Goal: Task Accomplishment & Management: Manage account settings

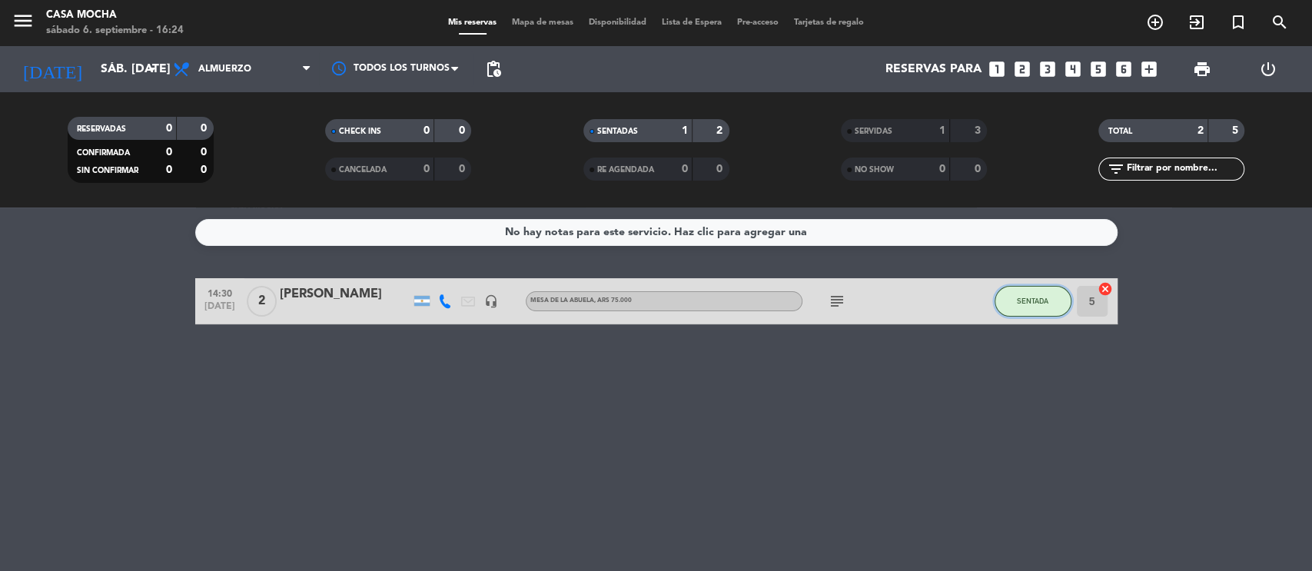
click at [1049, 300] on button "SENTADA" at bounding box center [1033, 301] width 77 height 31
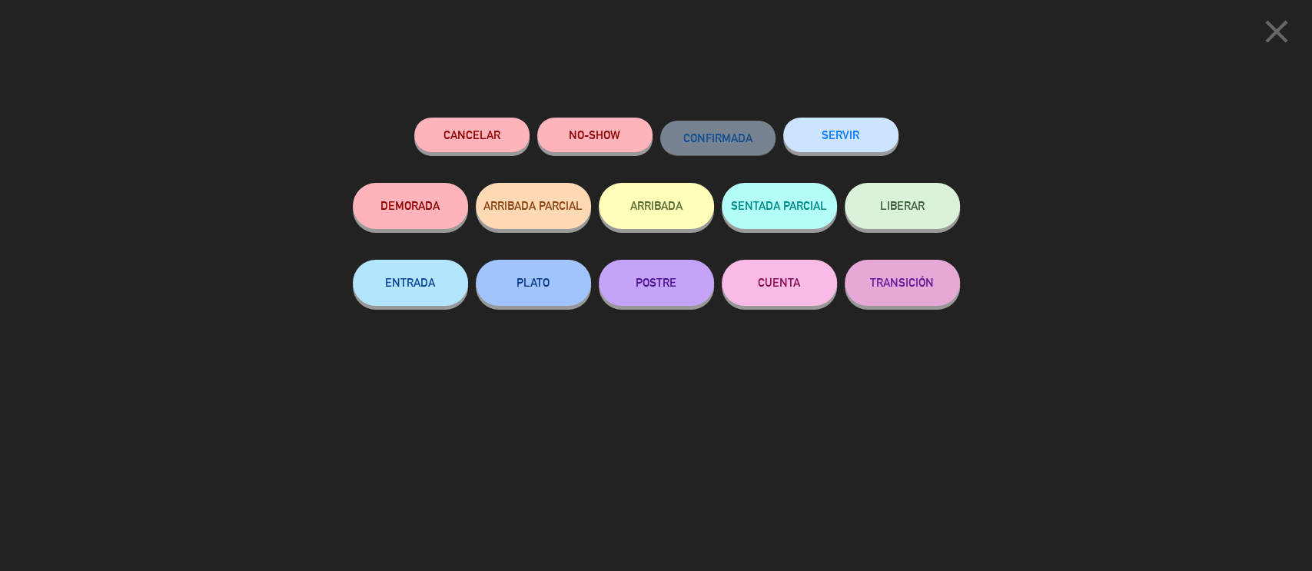
click at [818, 137] on button "SERVIR" at bounding box center [840, 135] width 115 height 35
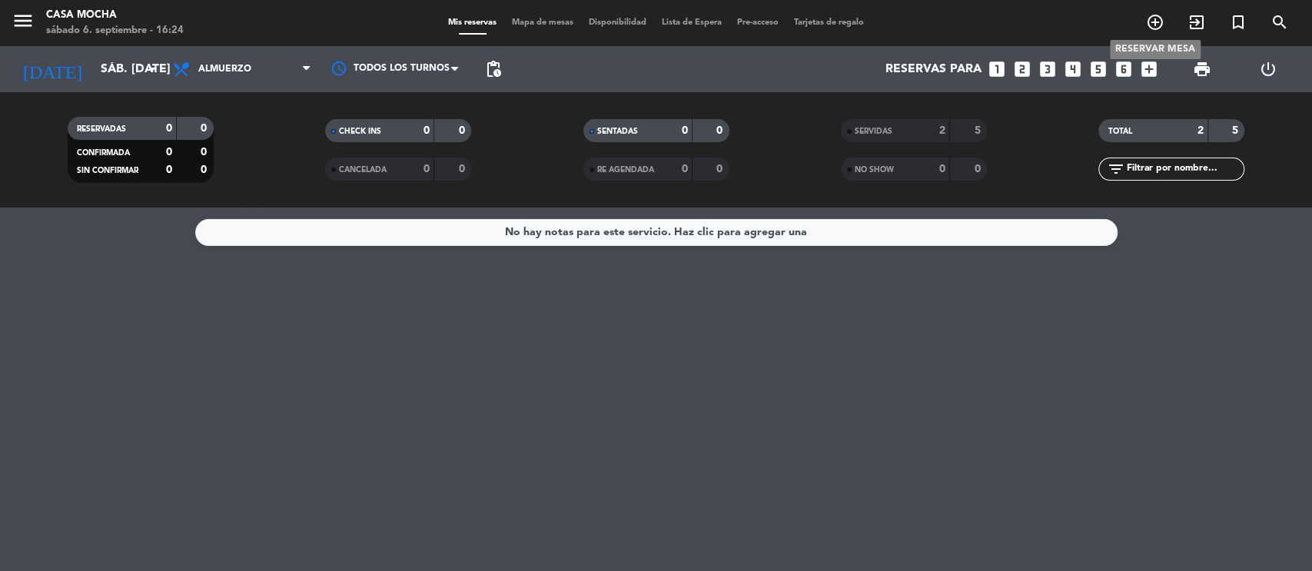
click at [1157, 25] on icon "add_circle_outline" at bounding box center [1155, 22] width 18 height 18
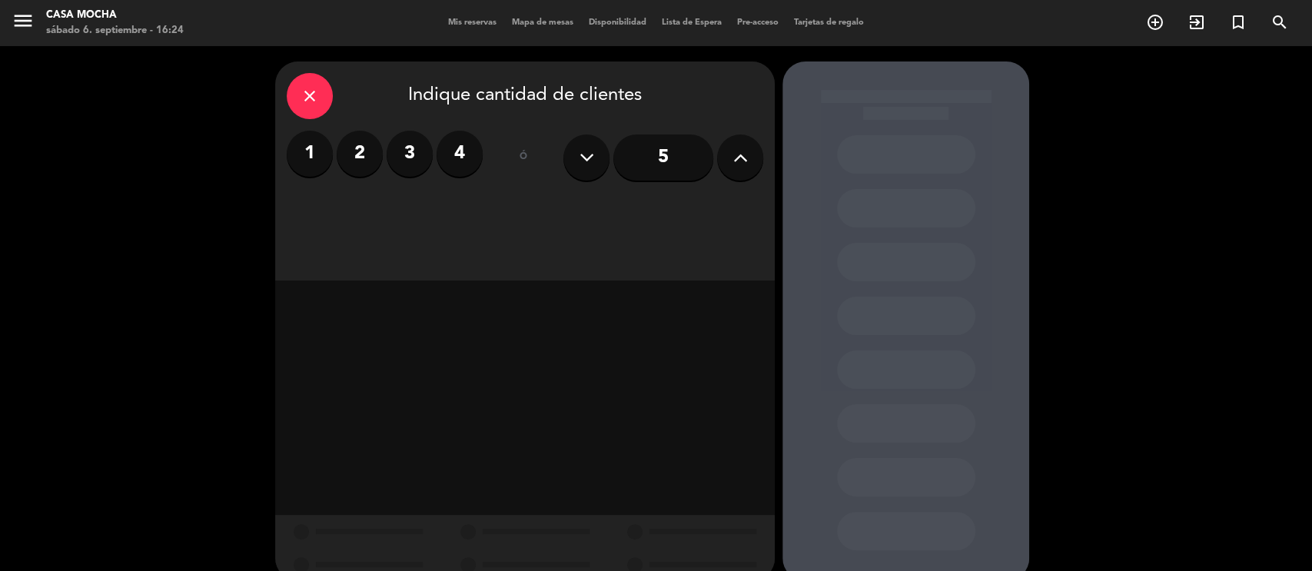
click at [362, 160] on label "2" at bounding box center [360, 154] width 46 height 46
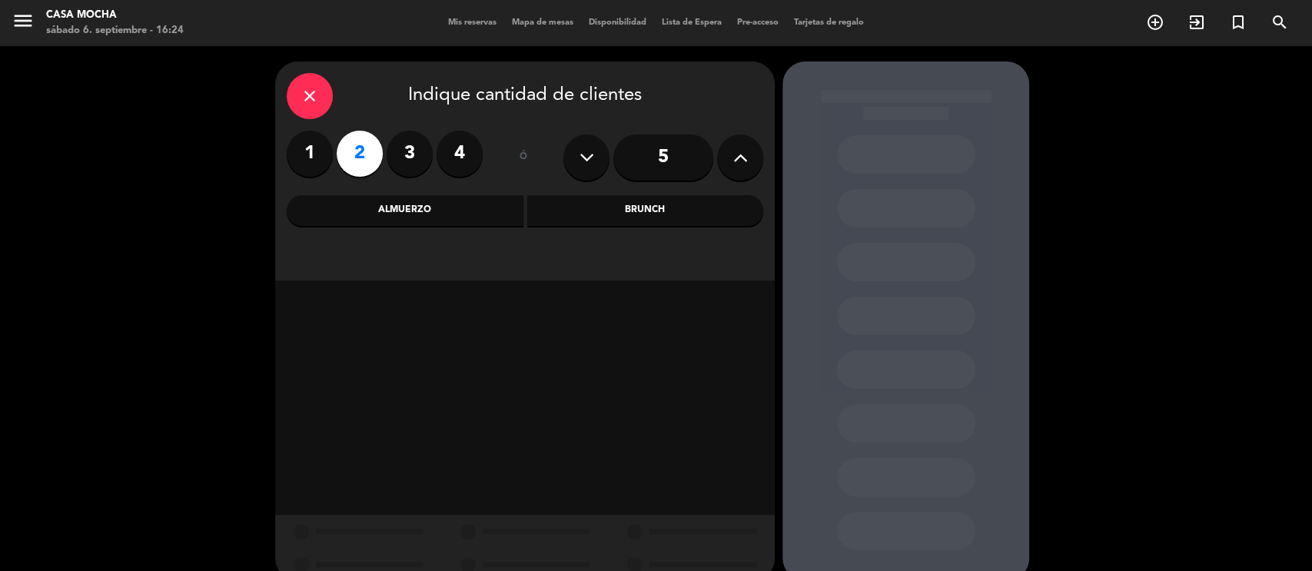
click at [417, 213] on div "Almuerzo" at bounding box center [405, 210] width 237 height 31
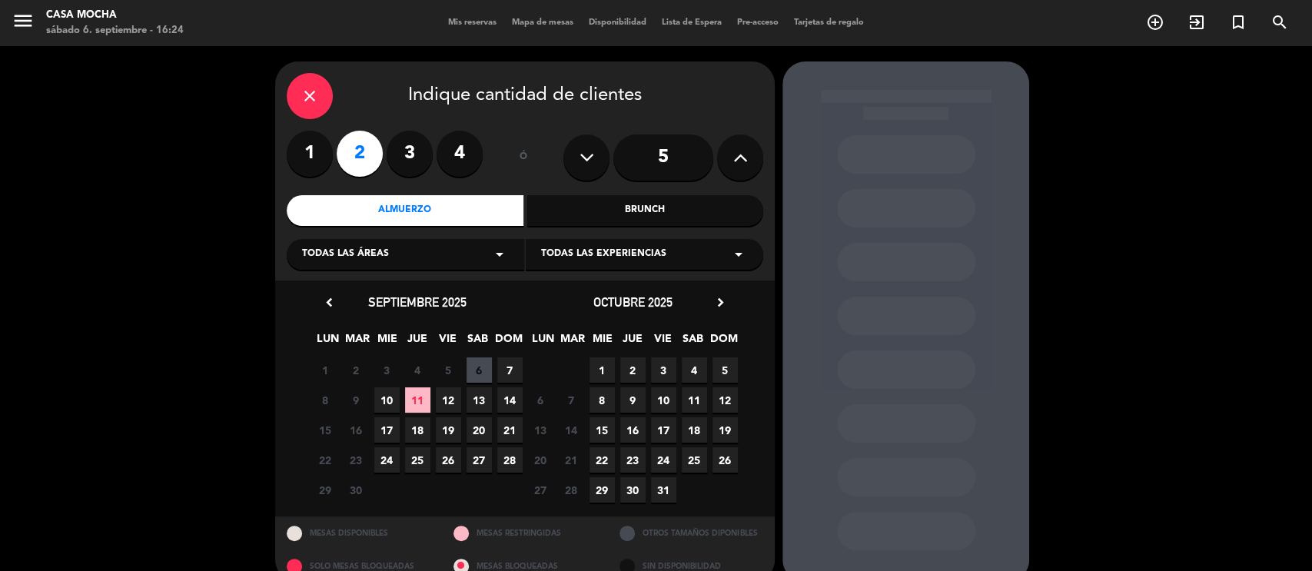
click at [671, 260] on div "Todas las experiencias arrow_drop_down" at bounding box center [645, 254] width 238 height 31
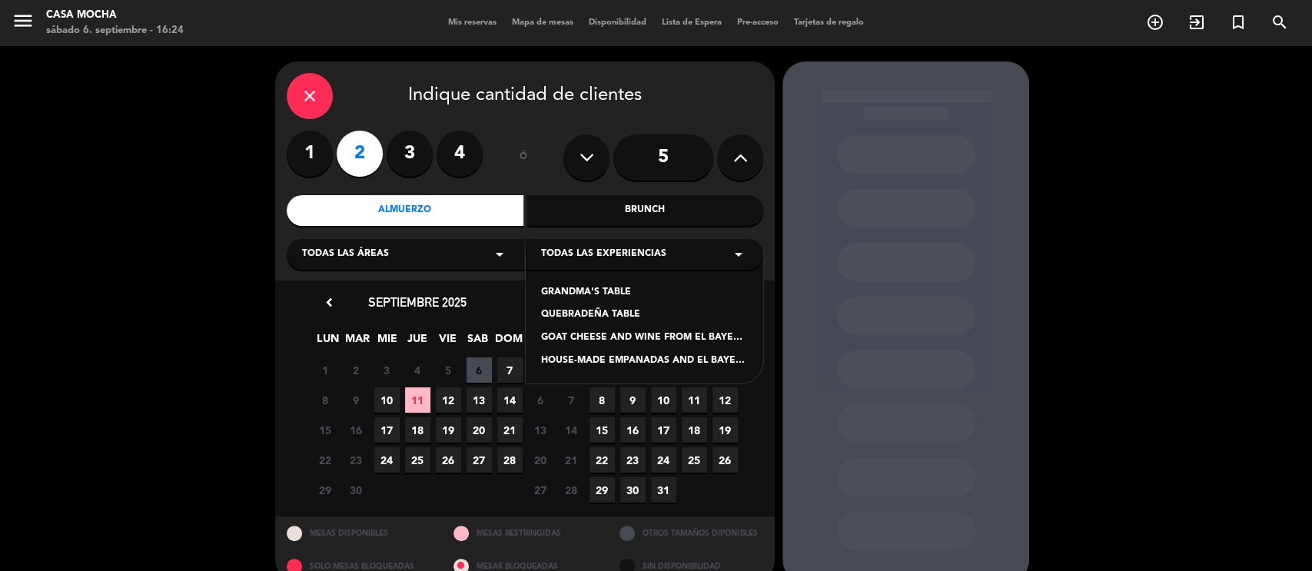
click at [390, 214] on div "Almuerzo" at bounding box center [405, 210] width 237 height 31
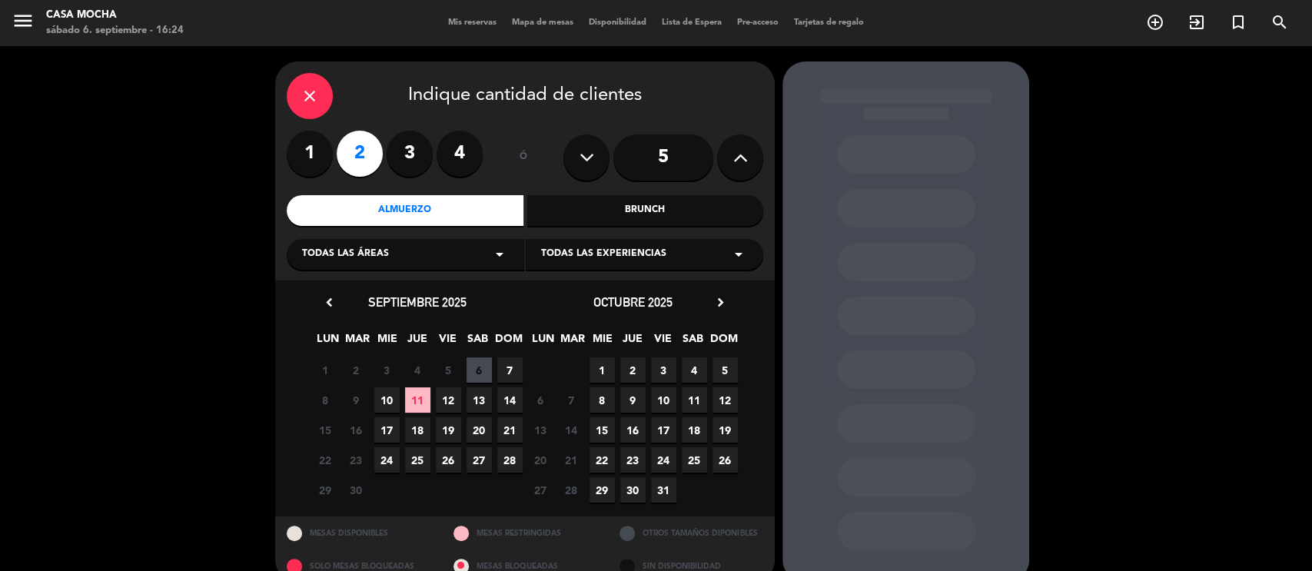
click at [560, 251] on span "Todas las experiencias" at bounding box center [603, 254] width 125 height 15
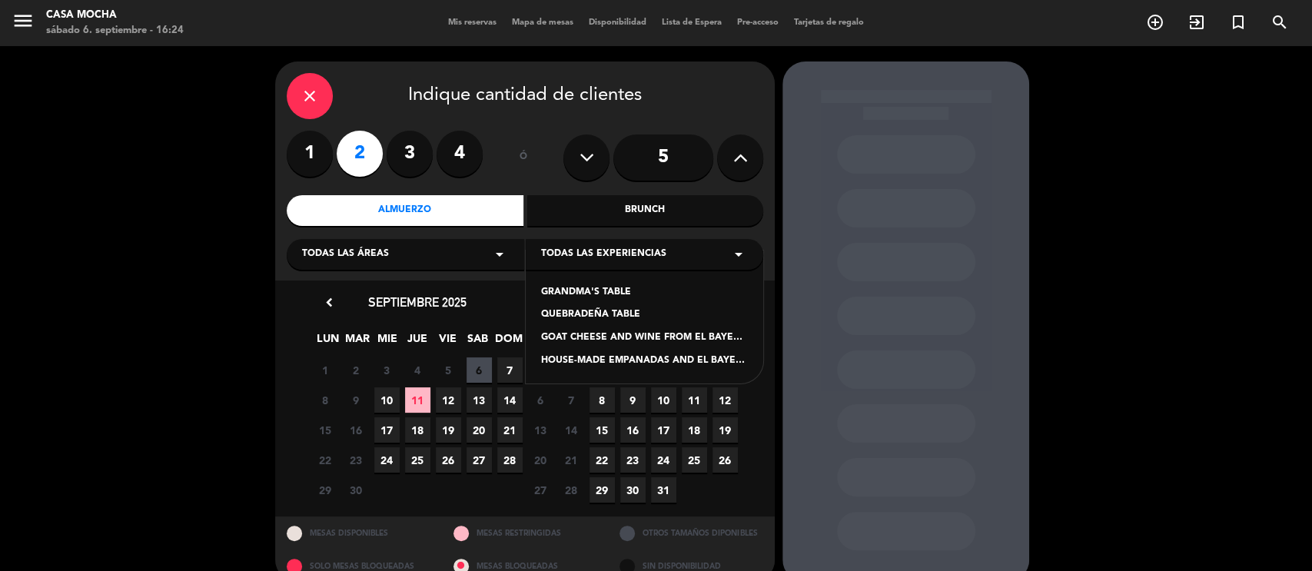
click at [545, 314] on div "QUEBRADEÑA TABLE" at bounding box center [644, 315] width 207 height 15
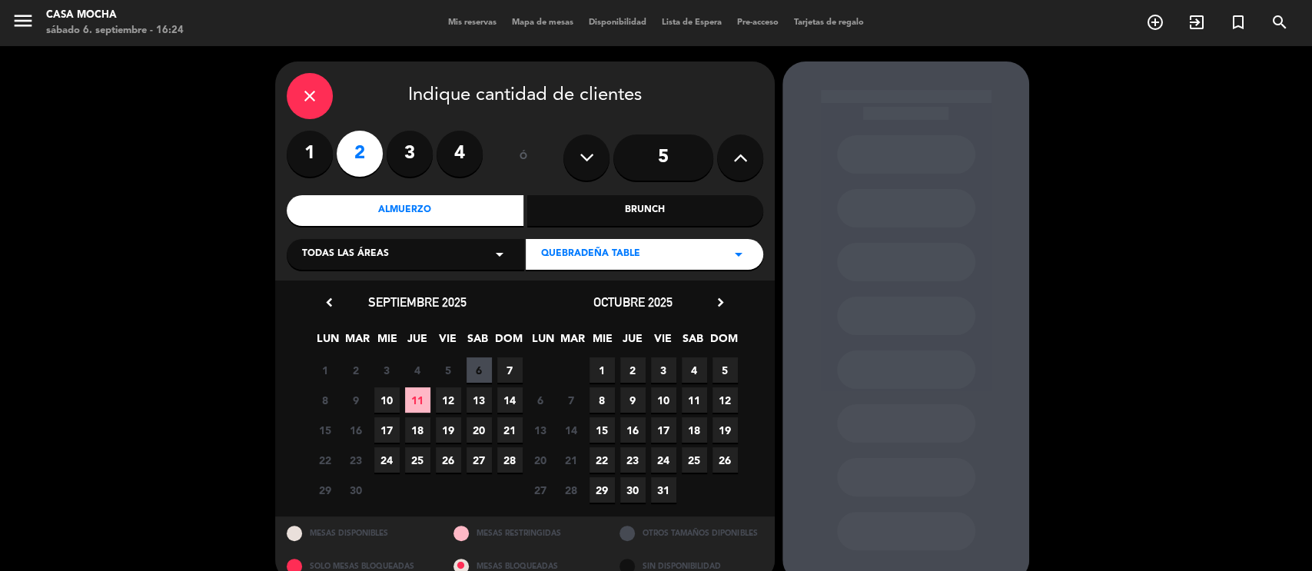
scroll to position [25, 0]
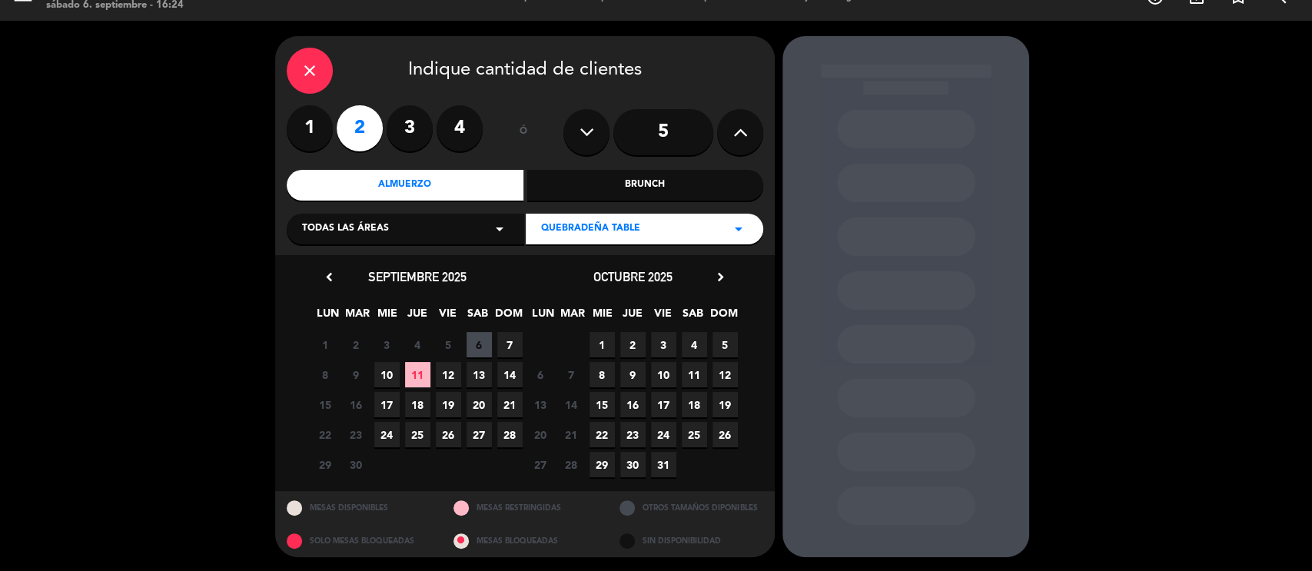
click at [489, 341] on span "6" at bounding box center [479, 344] width 25 height 25
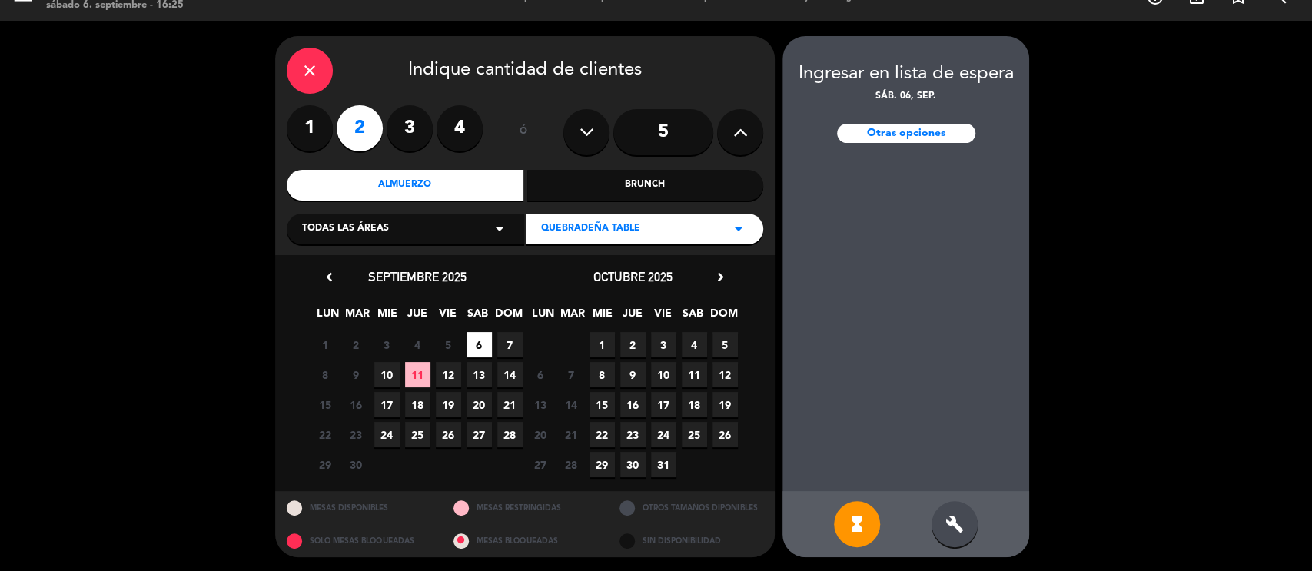
click at [865, 132] on div "Otras opciones" at bounding box center [906, 133] width 138 height 19
click at [886, 132] on div "Otras opciones" at bounding box center [906, 133] width 138 height 19
click at [901, 137] on div "Otras opciones" at bounding box center [906, 133] width 138 height 19
click at [478, 352] on span "6" at bounding box center [479, 344] width 25 height 25
click at [856, 515] on icon "hourglass_full" at bounding box center [857, 524] width 18 height 18
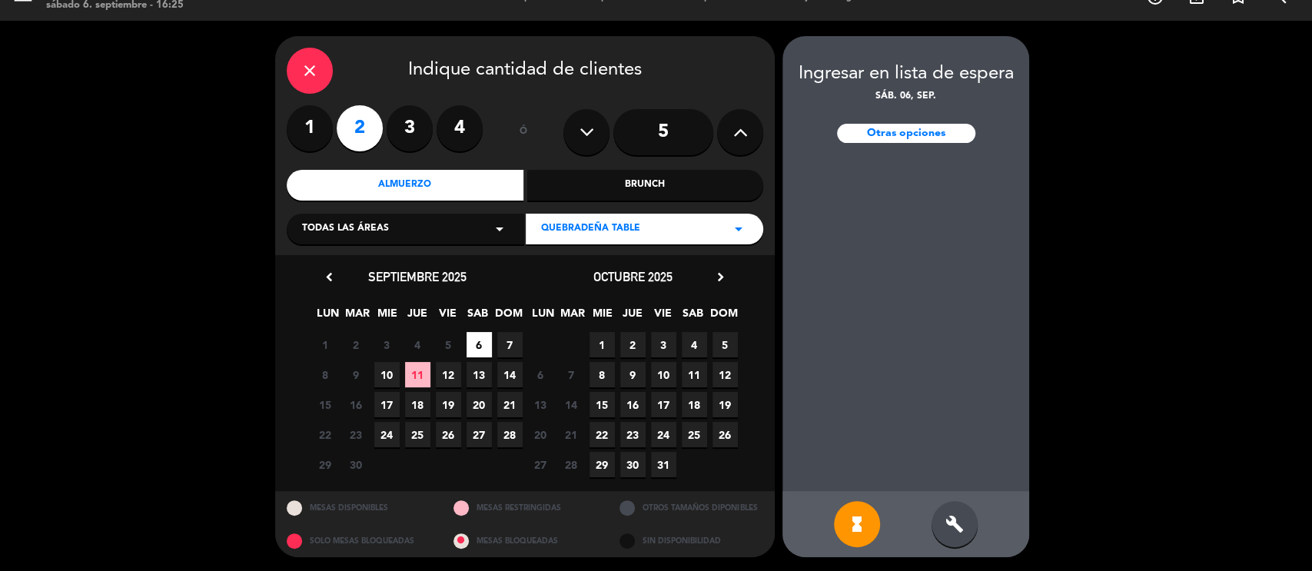
click at [486, 337] on span "6" at bounding box center [479, 344] width 25 height 25
click at [927, 138] on div "Otras opciones" at bounding box center [906, 133] width 138 height 19
click at [949, 530] on icon "build" at bounding box center [955, 524] width 18 height 18
click at [888, 134] on div "Otras opciones" at bounding box center [906, 133] width 138 height 19
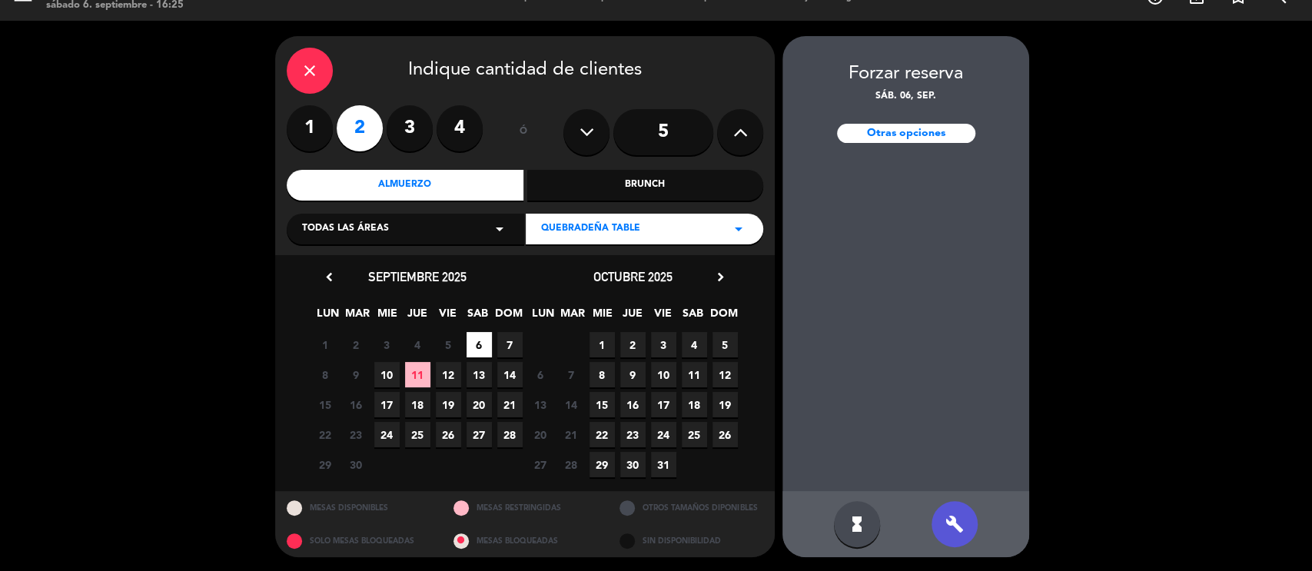
click at [483, 345] on span "6" at bounding box center [479, 344] width 25 height 25
click at [918, 124] on div "Otras opciones" at bounding box center [906, 133] width 138 height 19
click at [303, 65] on icon "close" at bounding box center [310, 71] width 18 height 18
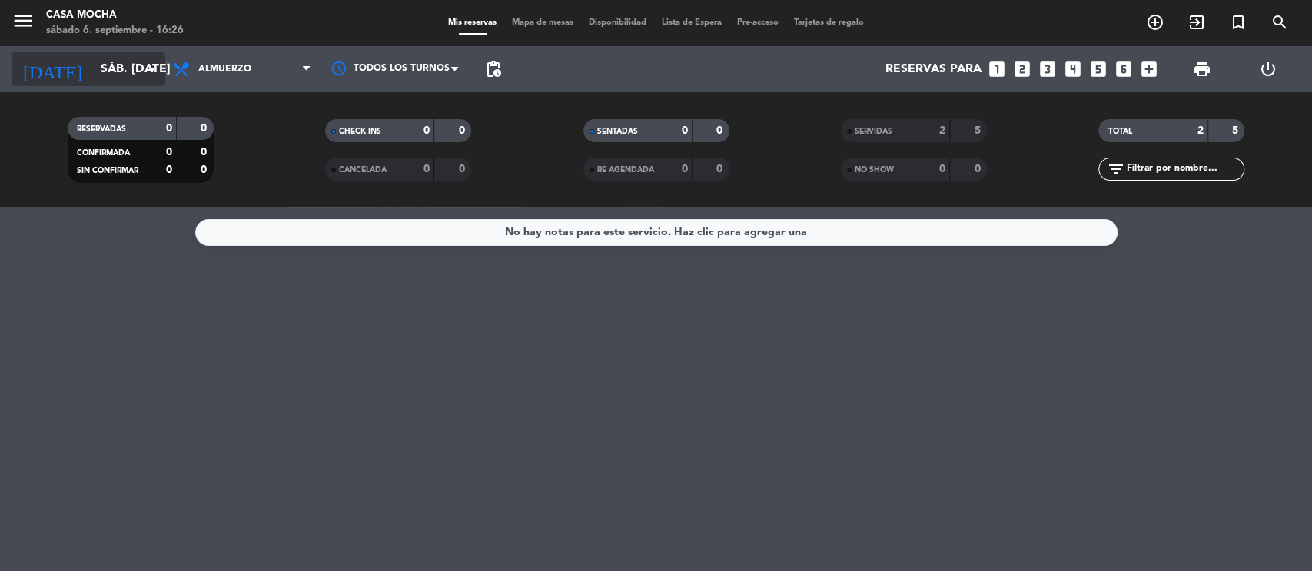
click at [111, 74] on input "sáb. [DATE]" at bounding box center [174, 70] width 162 height 30
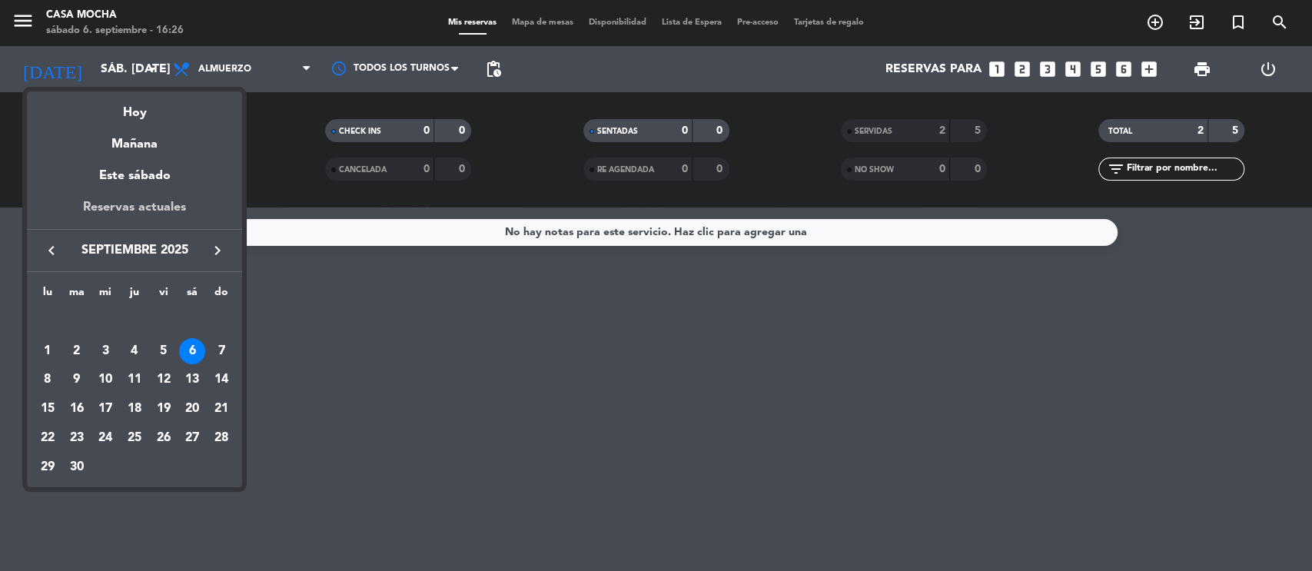
click at [135, 212] on div "Reservas actuales" at bounding box center [134, 214] width 215 height 32
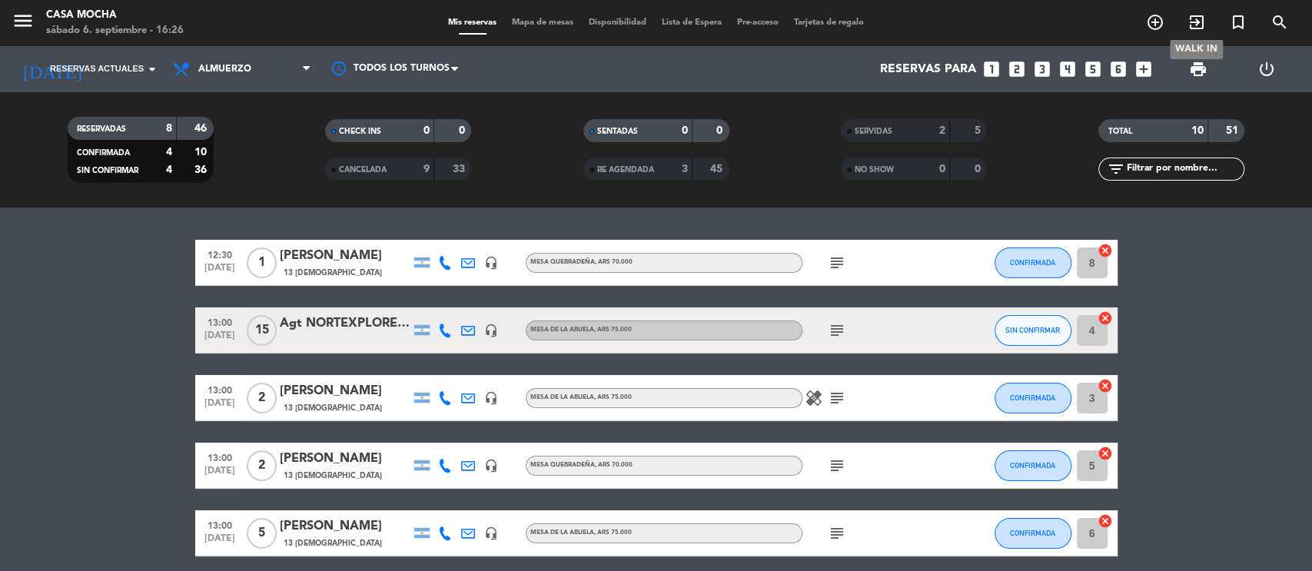
click at [1197, 25] on icon "exit_to_app" at bounding box center [1197, 22] width 18 height 18
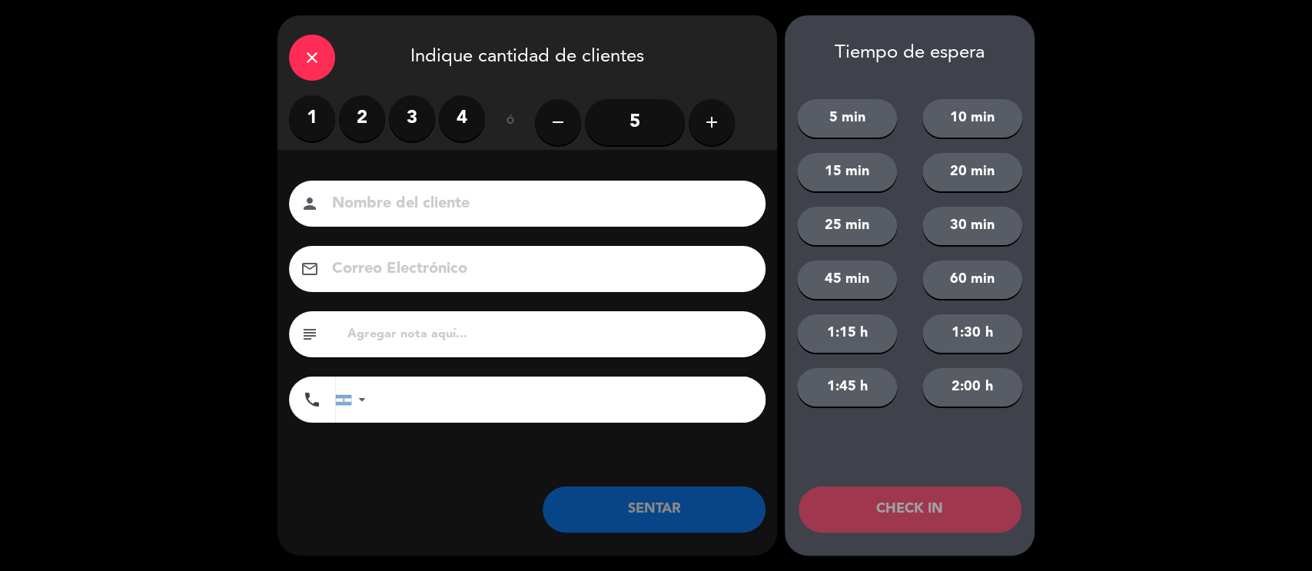
click at [363, 111] on label "2" at bounding box center [362, 118] width 46 height 46
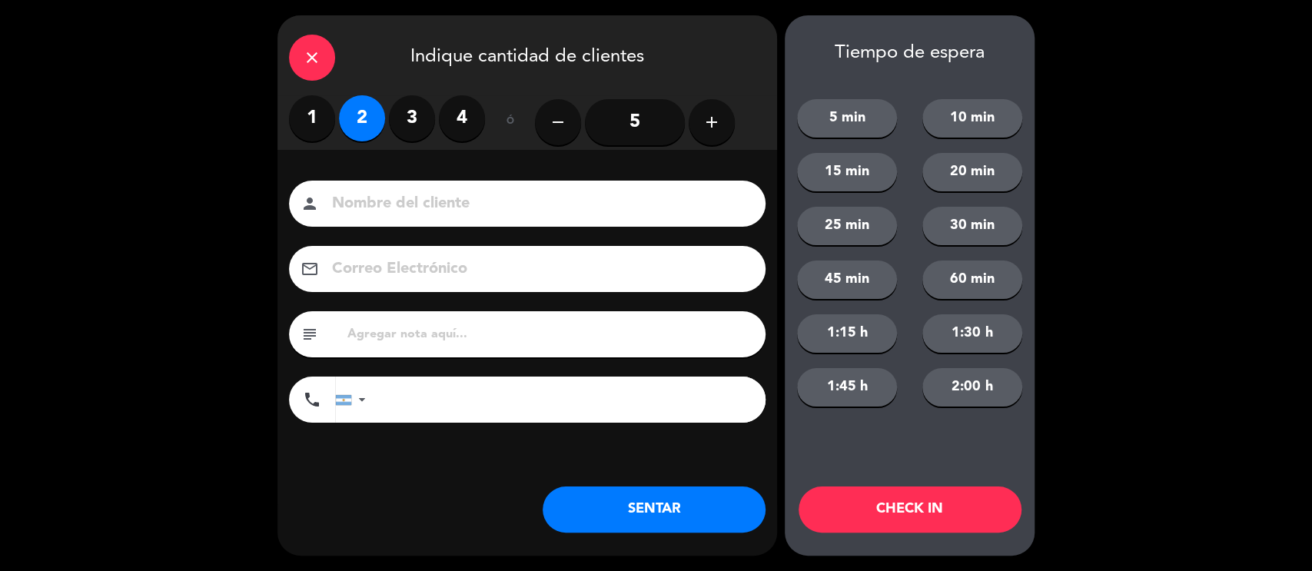
click at [453, 195] on input at bounding box center [538, 204] width 415 height 27
click at [507, 198] on input "Elizabeth" at bounding box center [538, 204] width 415 height 27
type input "[PERSON_NAME]"
type input "liziguerrero@yahoo.com.ar"
click at [495, 334] on input "text" at bounding box center [550, 335] width 408 height 22
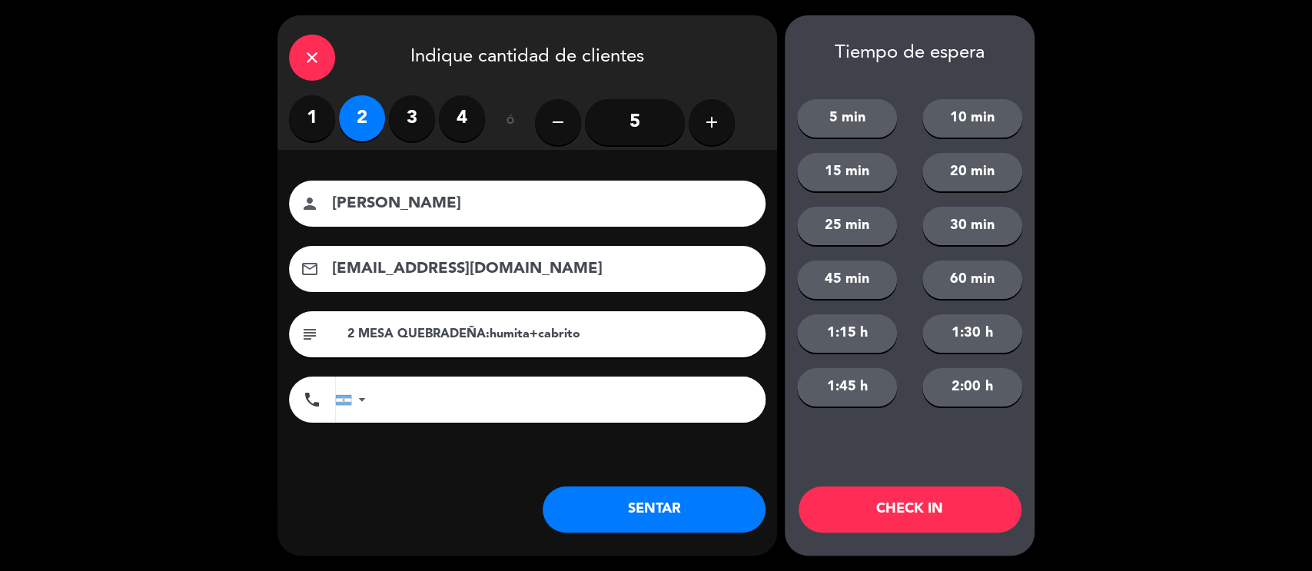
drag, startPoint x: 536, startPoint y: 341, endPoint x: 575, endPoint y: 335, distance: 39.6
click at [575, 335] on input "2 MESA QUEBRADEÑA:humita+cabrito" at bounding box center [550, 335] width 408 height 22
type input "2 MESA QUEBRADEÑA:humita+cabrito"
click at [577, 403] on input "tel" at bounding box center [573, 400] width 384 height 46
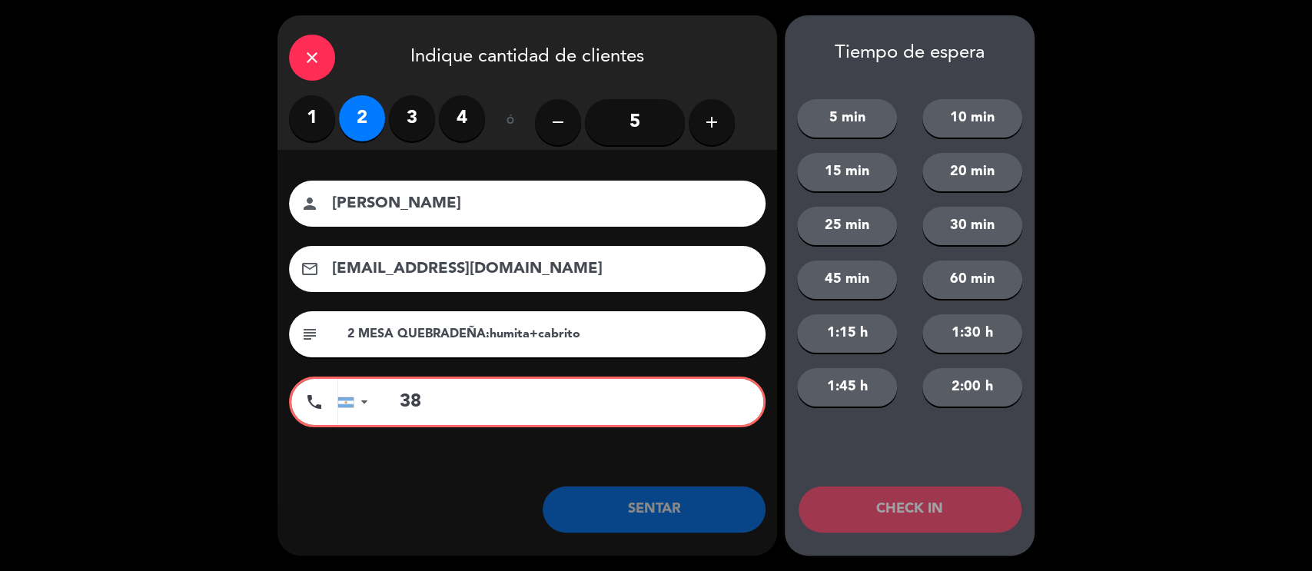
type input "3"
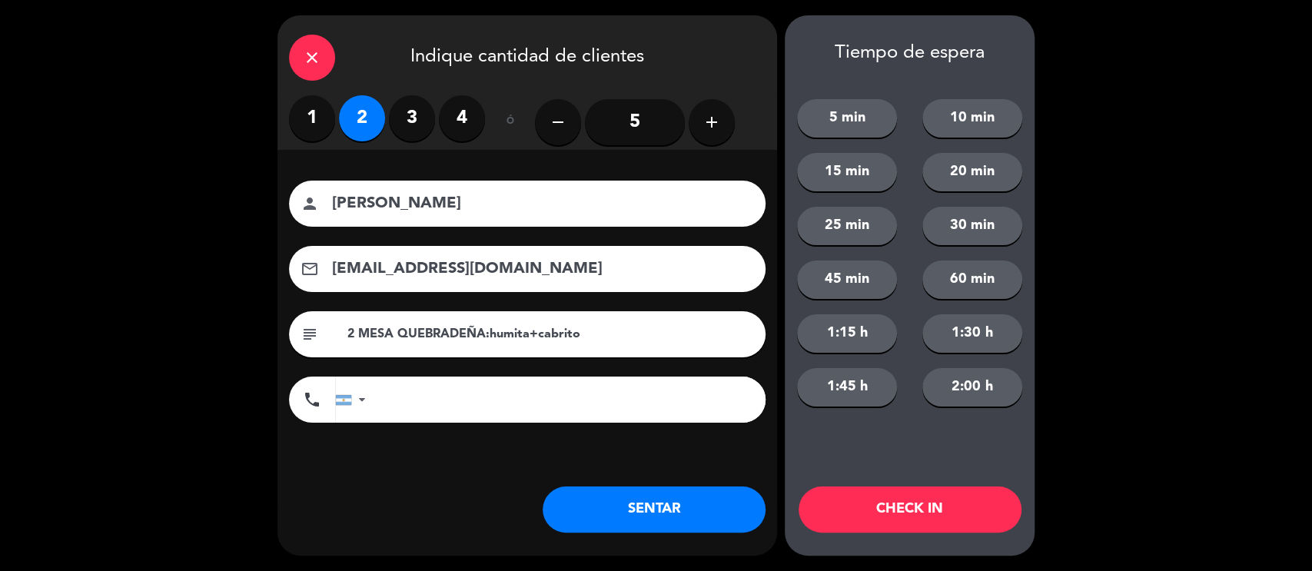
click at [700, 519] on button "SENTAR" at bounding box center [654, 510] width 223 height 46
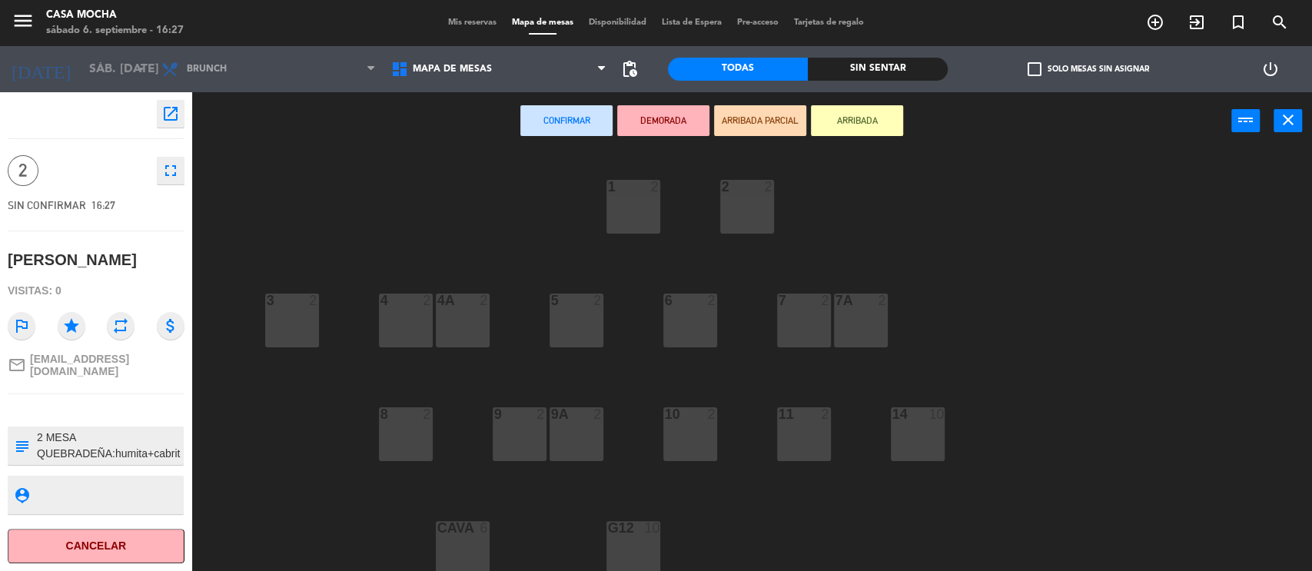
click at [584, 129] on button "Confirmar" at bounding box center [566, 120] width 92 height 31
click at [561, 121] on button "Confirmar" at bounding box center [566, 120] width 92 height 31
click at [271, 335] on div "3 2" at bounding box center [292, 321] width 54 height 54
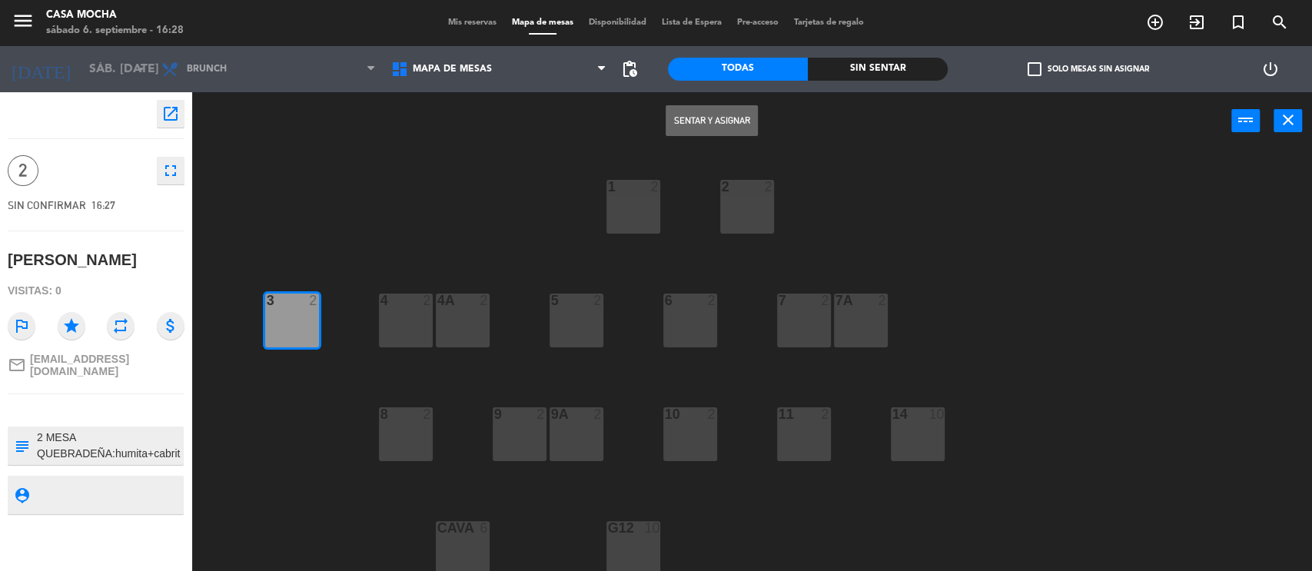
click at [725, 115] on button "Sentar y Asignar" at bounding box center [712, 120] width 92 height 31
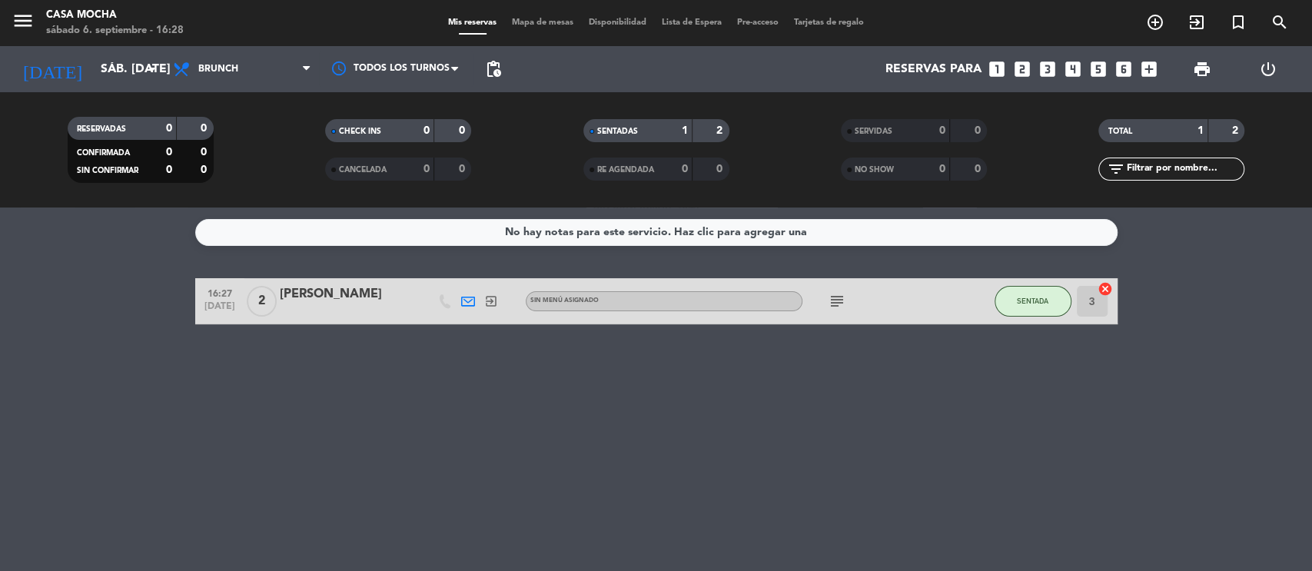
click at [630, 300] on div "Sin menú asignado" at bounding box center [664, 301] width 277 height 20
click at [314, 296] on div "[PERSON_NAME]" at bounding box center [345, 294] width 131 height 20
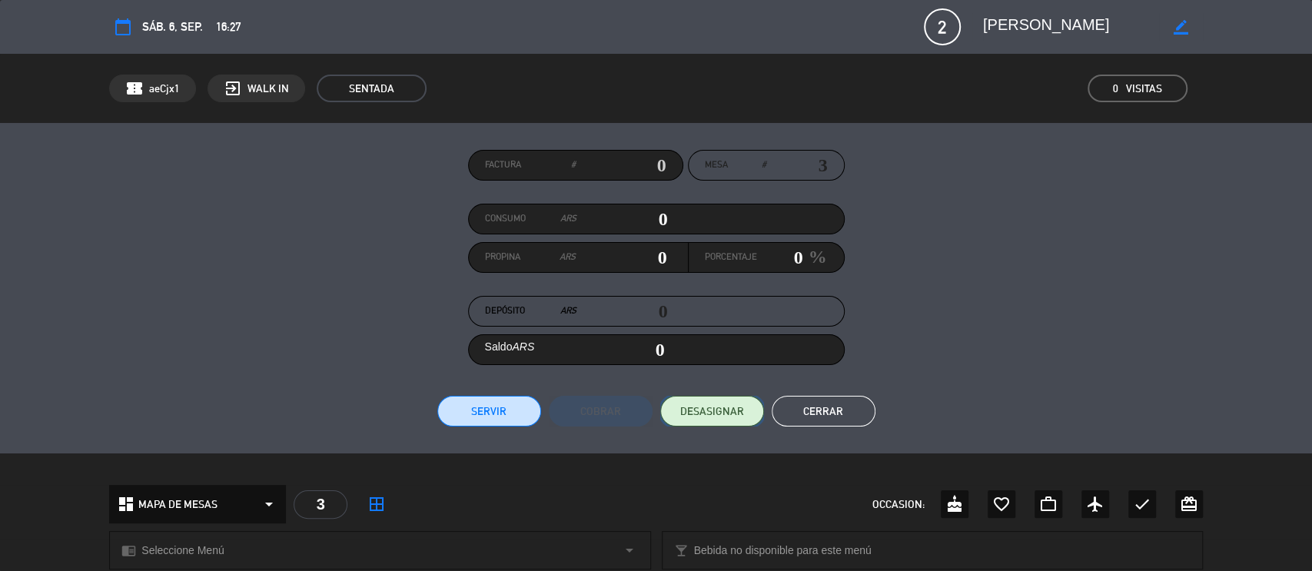
click at [713, 415] on span "DESASIGNAR" at bounding box center [712, 412] width 64 height 16
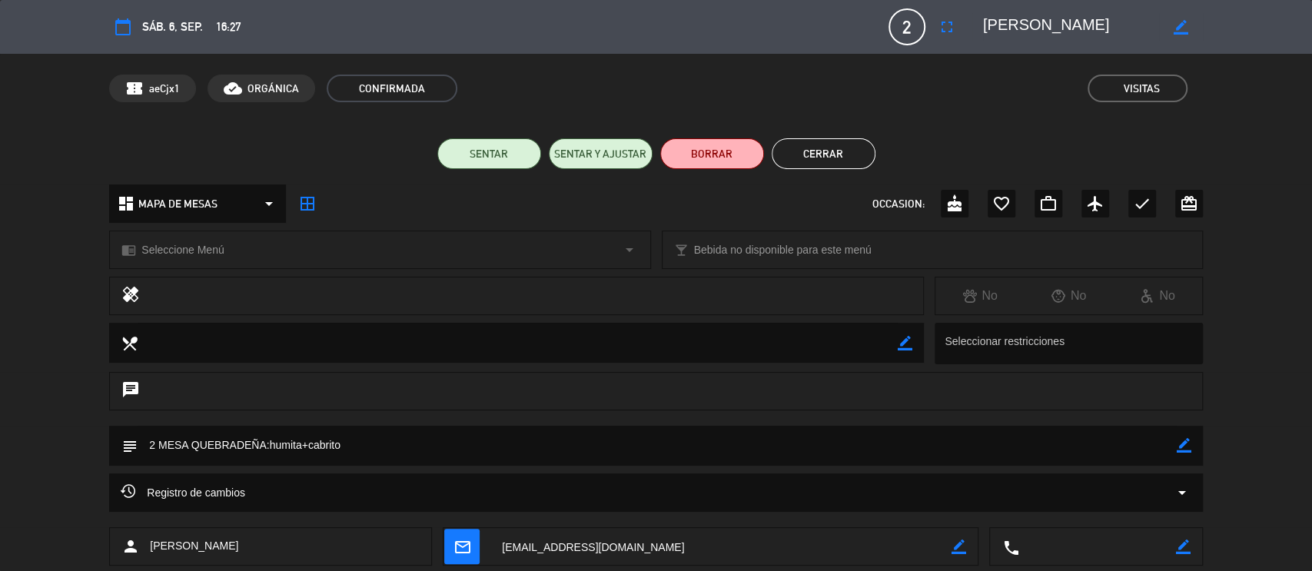
click at [260, 251] on div "chrome_reader_mode Seleccione Menú arrow_drop_down" at bounding box center [380, 249] width 540 height 37
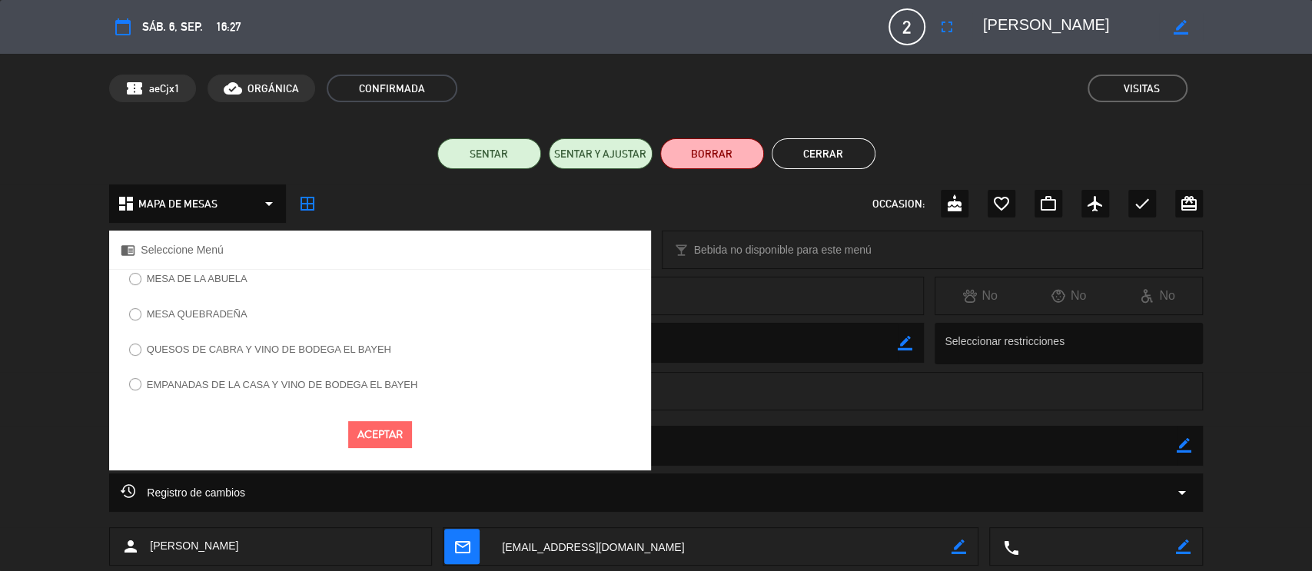
click at [224, 311] on label "MESA QUEBRADEÑA" at bounding box center [197, 314] width 101 height 10
select select
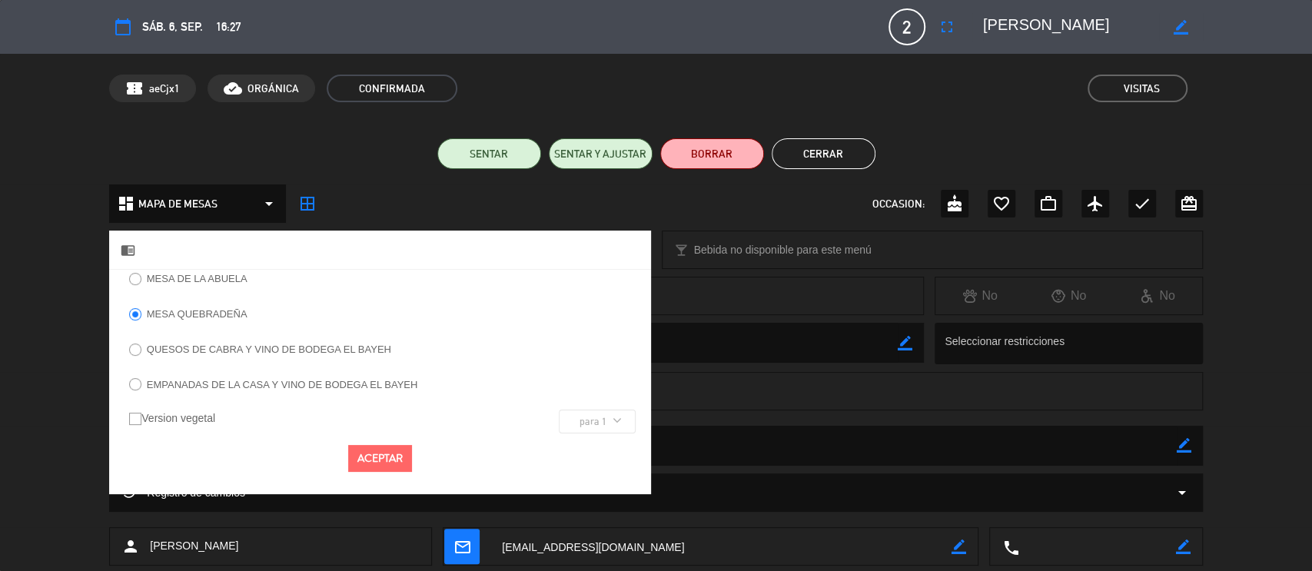
click at [372, 467] on button "Aceptar" at bounding box center [380, 458] width 64 height 27
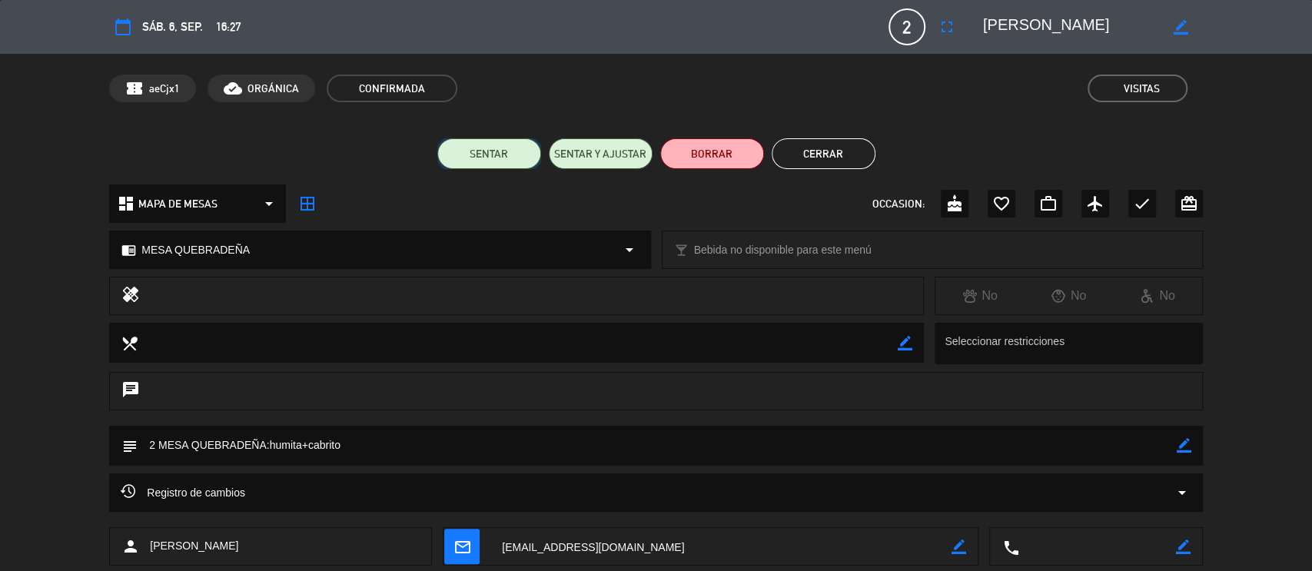
click at [454, 152] on button "SENTAR" at bounding box center [489, 153] width 104 height 31
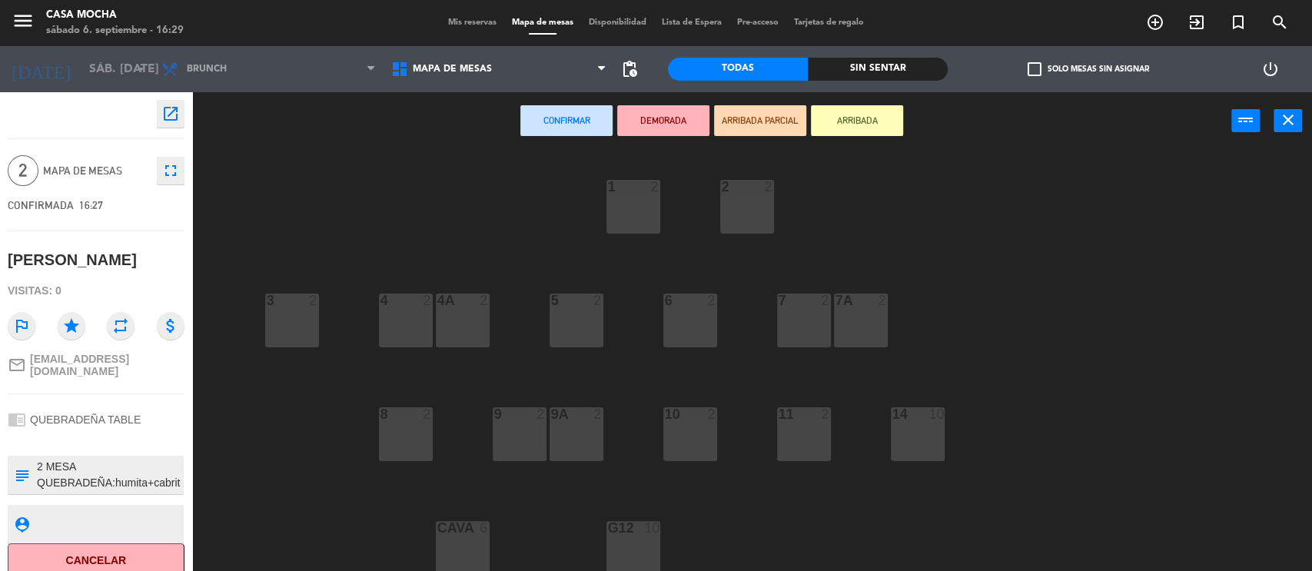
click at [294, 311] on div "3 2" at bounding box center [292, 321] width 54 height 54
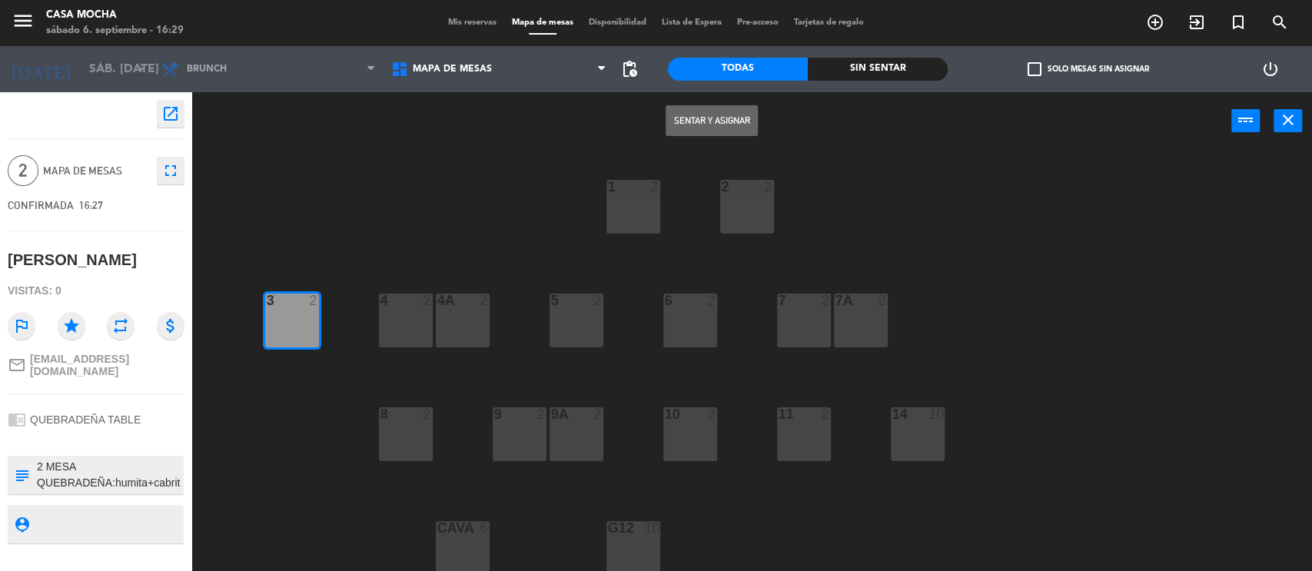
click at [695, 117] on button "Sentar y Asignar" at bounding box center [712, 120] width 92 height 31
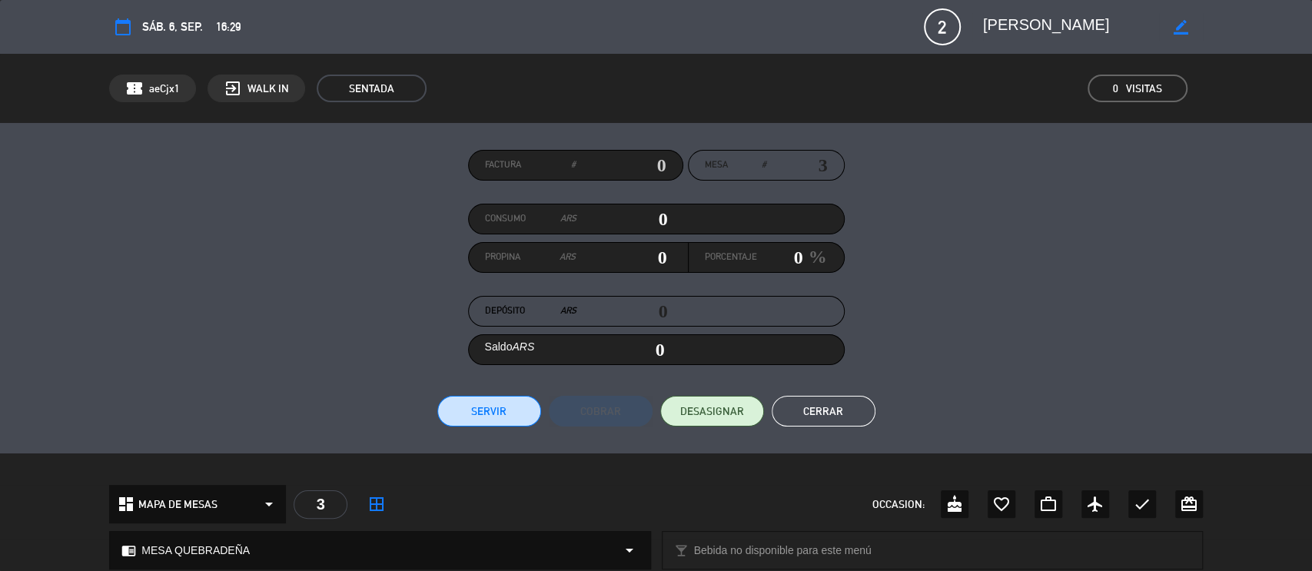
click at [491, 410] on button "Servir" at bounding box center [489, 411] width 104 height 31
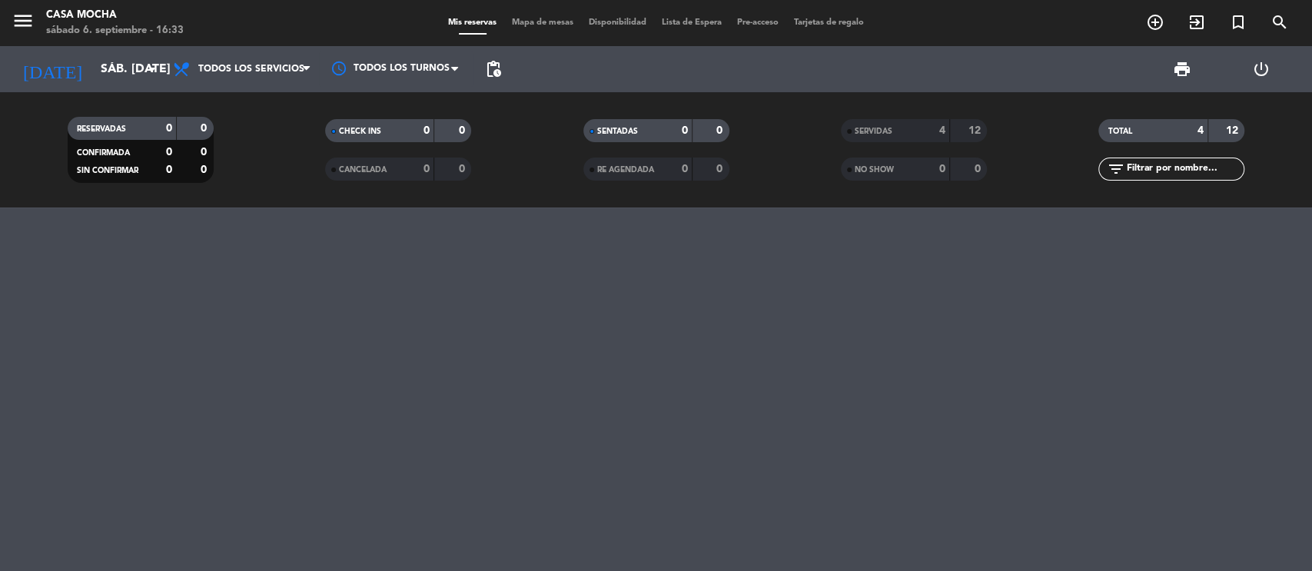
click at [896, 131] on div "SERVIDAS" at bounding box center [880, 131] width 71 height 18
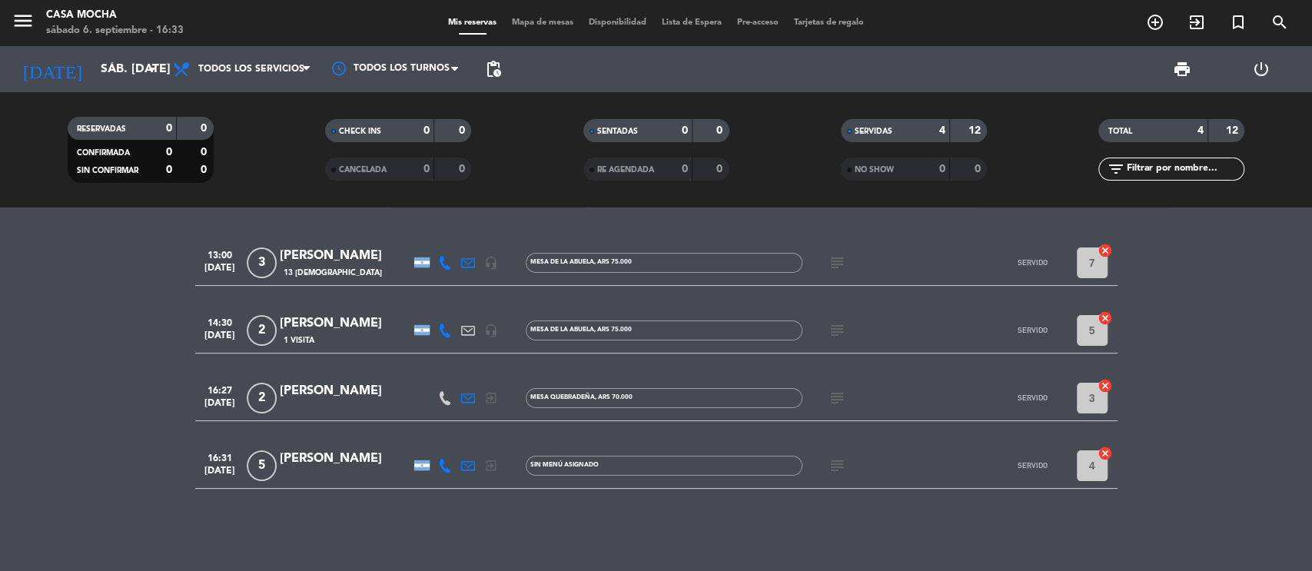
click at [348, 467] on div "[PERSON_NAME]" at bounding box center [345, 459] width 131 height 20
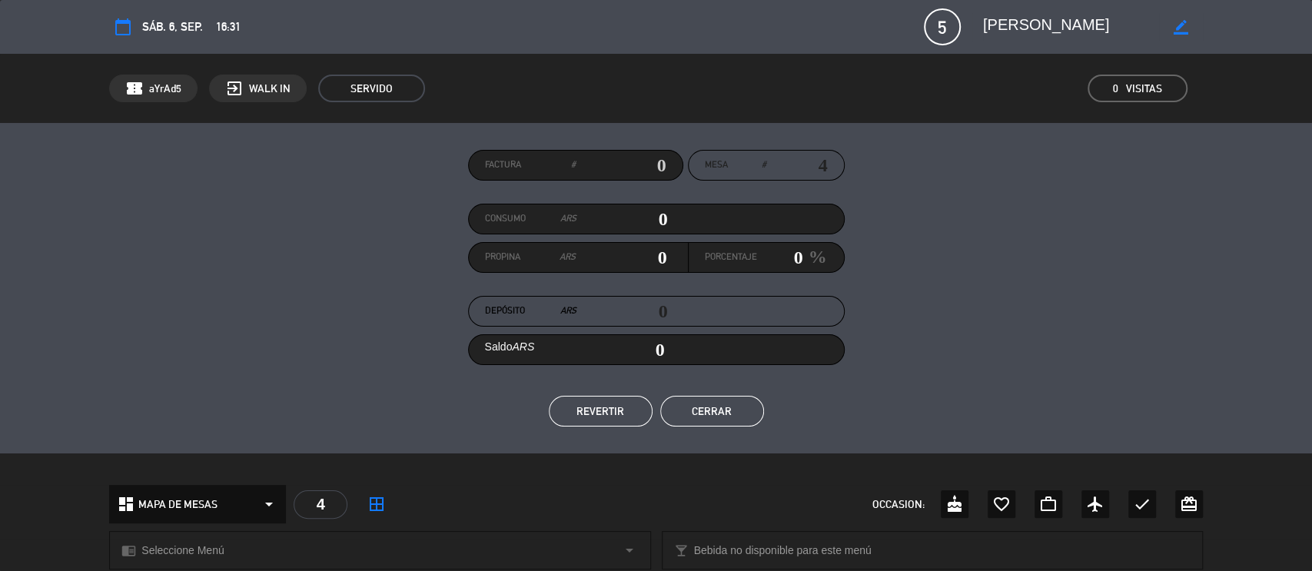
click at [590, 410] on button "REVERTIR" at bounding box center [601, 411] width 104 height 31
